Goal: Information Seeking & Learning: Learn about a topic

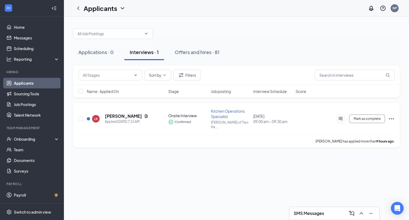
click at [88, 117] on div at bounding box center [88, 118] width 3 height 3
click at [114, 115] on h5 "[PERSON_NAME]" at bounding box center [123, 116] width 37 height 6
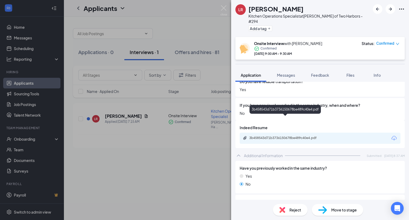
scroll to position [166, 0]
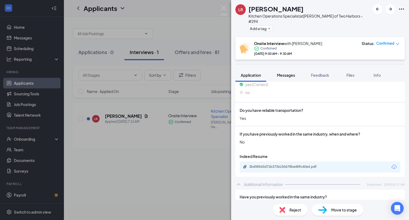
click at [280, 75] on button "Messages" at bounding box center [285, 74] width 29 height 13
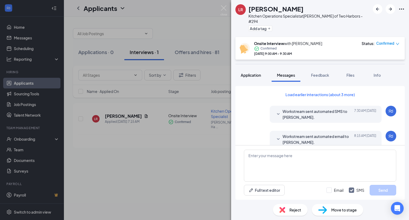
click at [259, 73] on span "Application" at bounding box center [250, 75] width 20 height 5
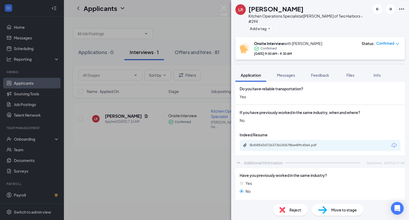
scroll to position [186, 0]
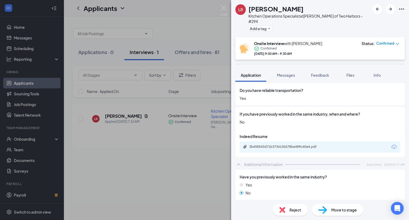
click at [290, 144] on div "3b458543d71b3736150678be489c40e4.pdf" at bounding box center [286, 146] width 74 height 4
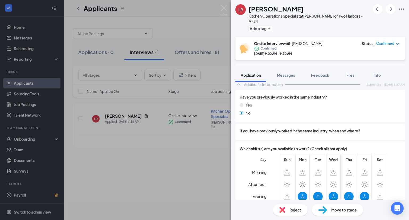
scroll to position [272, 0]
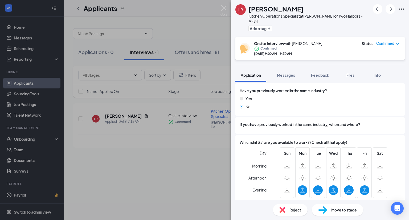
click at [225, 7] on img at bounding box center [223, 10] width 7 height 10
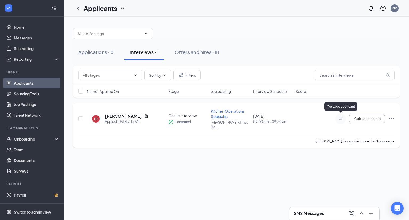
click at [337, 114] on div at bounding box center [340, 118] width 11 height 11
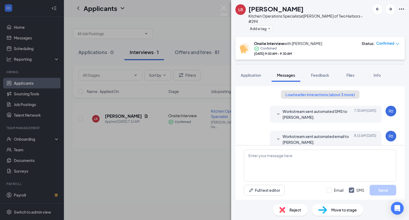
click at [325, 90] on button "Load earlier interactions (about 3 more)" at bounding box center [320, 94] width 78 height 9
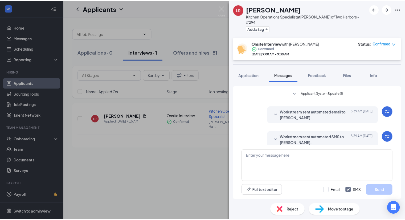
scroll to position [182, 0]
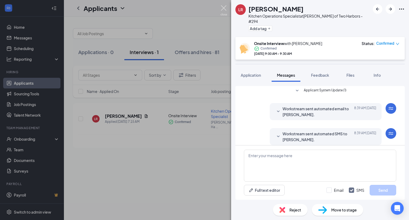
click at [225, 6] on img at bounding box center [223, 10] width 7 height 10
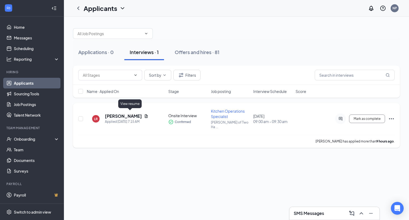
click at [144, 114] on icon "Document" at bounding box center [146, 116] width 4 height 4
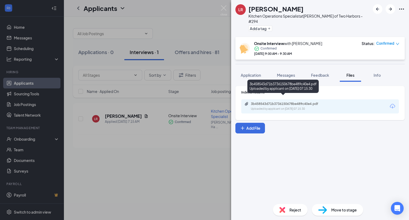
click at [277, 102] on div "3b458543d71b3736150678be489c40e4.pdf" at bounding box center [288, 104] width 74 height 4
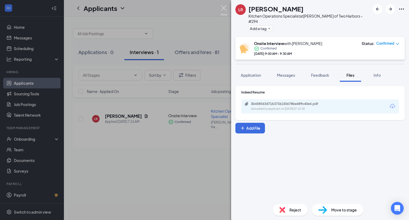
click at [225, 8] on img at bounding box center [223, 10] width 7 height 10
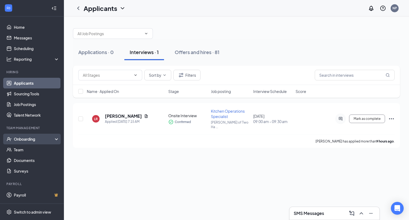
click at [11, 140] on icon "UserCheck" at bounding box center [8, 138] width 5 height 5
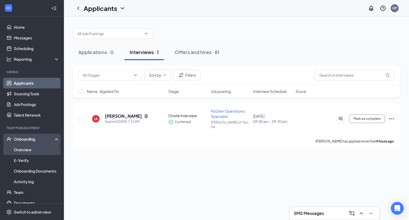
click at [15, 147] on link "Overview" at bounding box center [36, 149] width 45 height 11
